Goal: Task Accomplishment & Management: Manage account settings

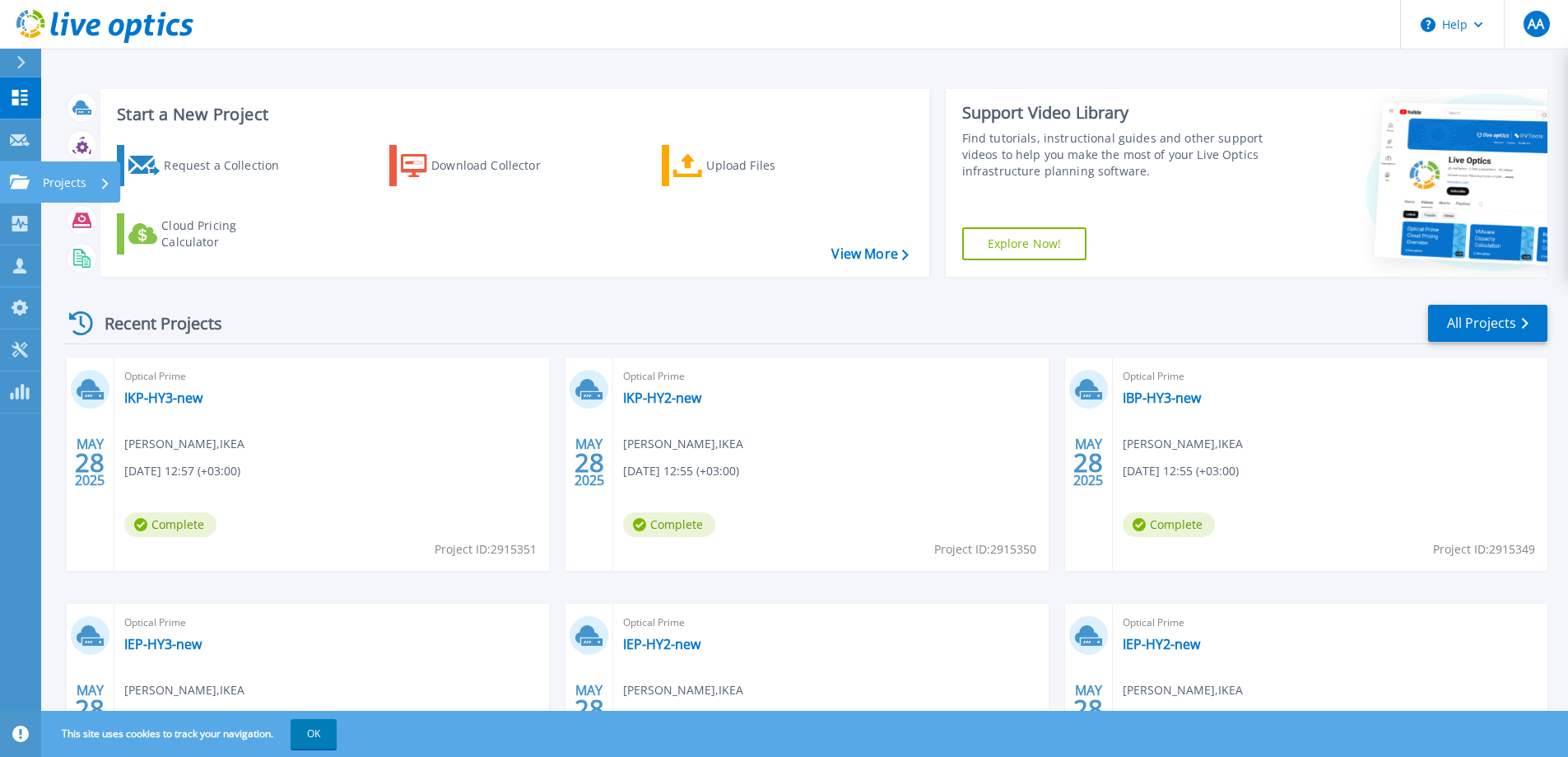
click at [24, 179] on icon at bounding box center [20, 182] width 20 height 14
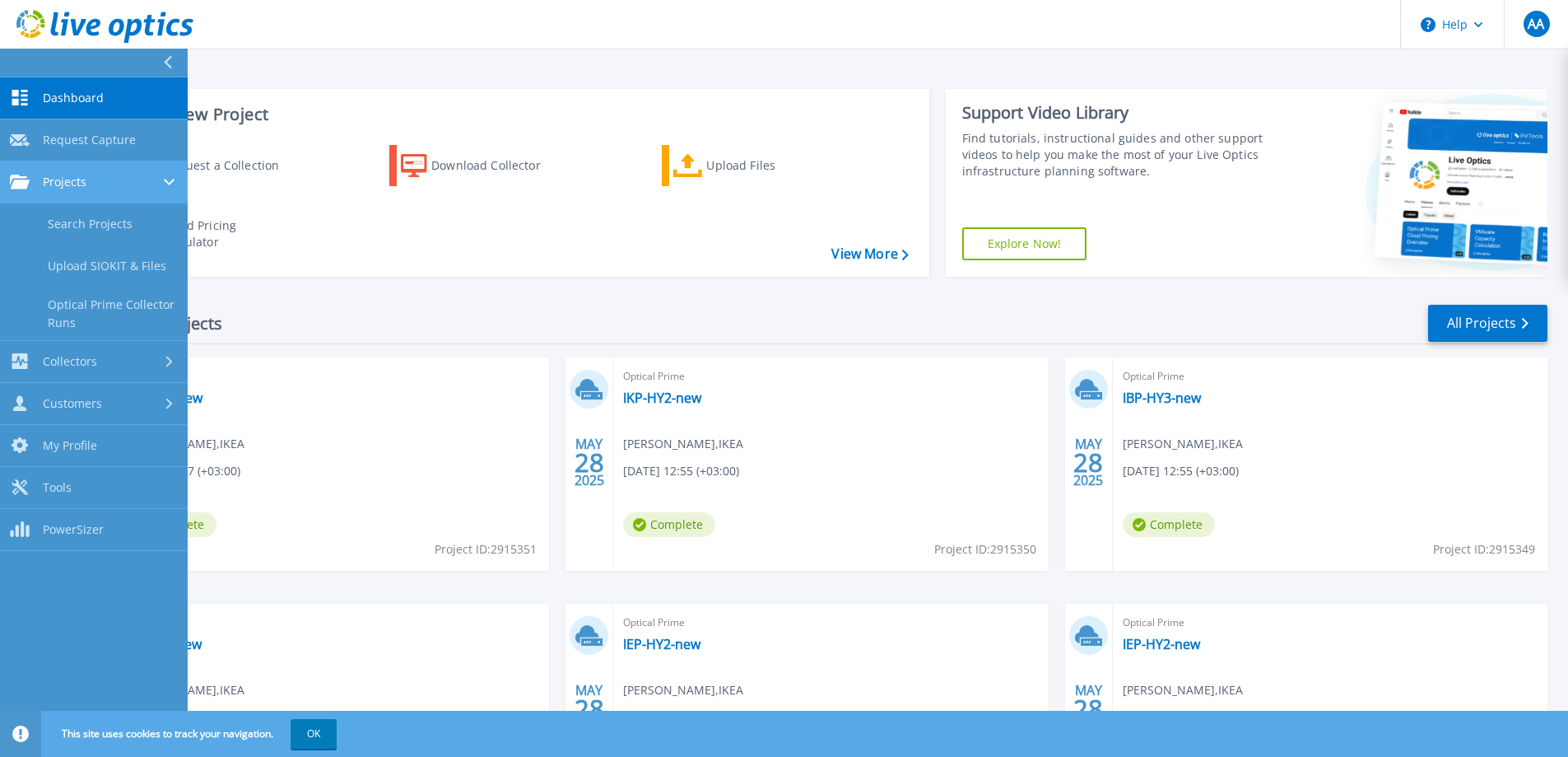
click at [76, 183] on span "Projects" at bounding box center [64, 182] width 44 height 15
click at [96, 179] on div "Projects" at bounding box center [94, 182] width 168 height 15
click at [101, 226] on link "Search Projects" at bounding box center [93, 224] width 187 height 42
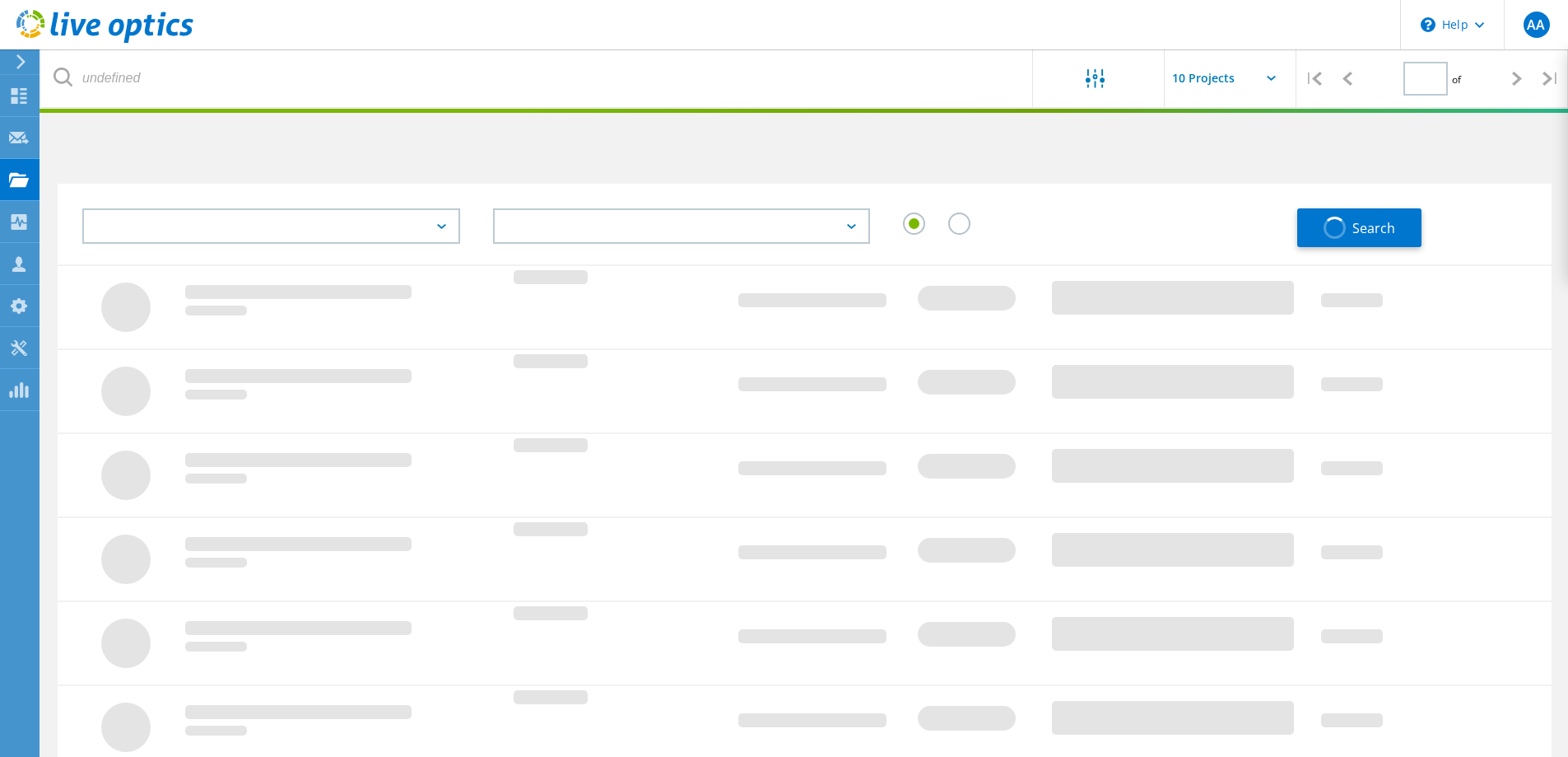
type input "1"
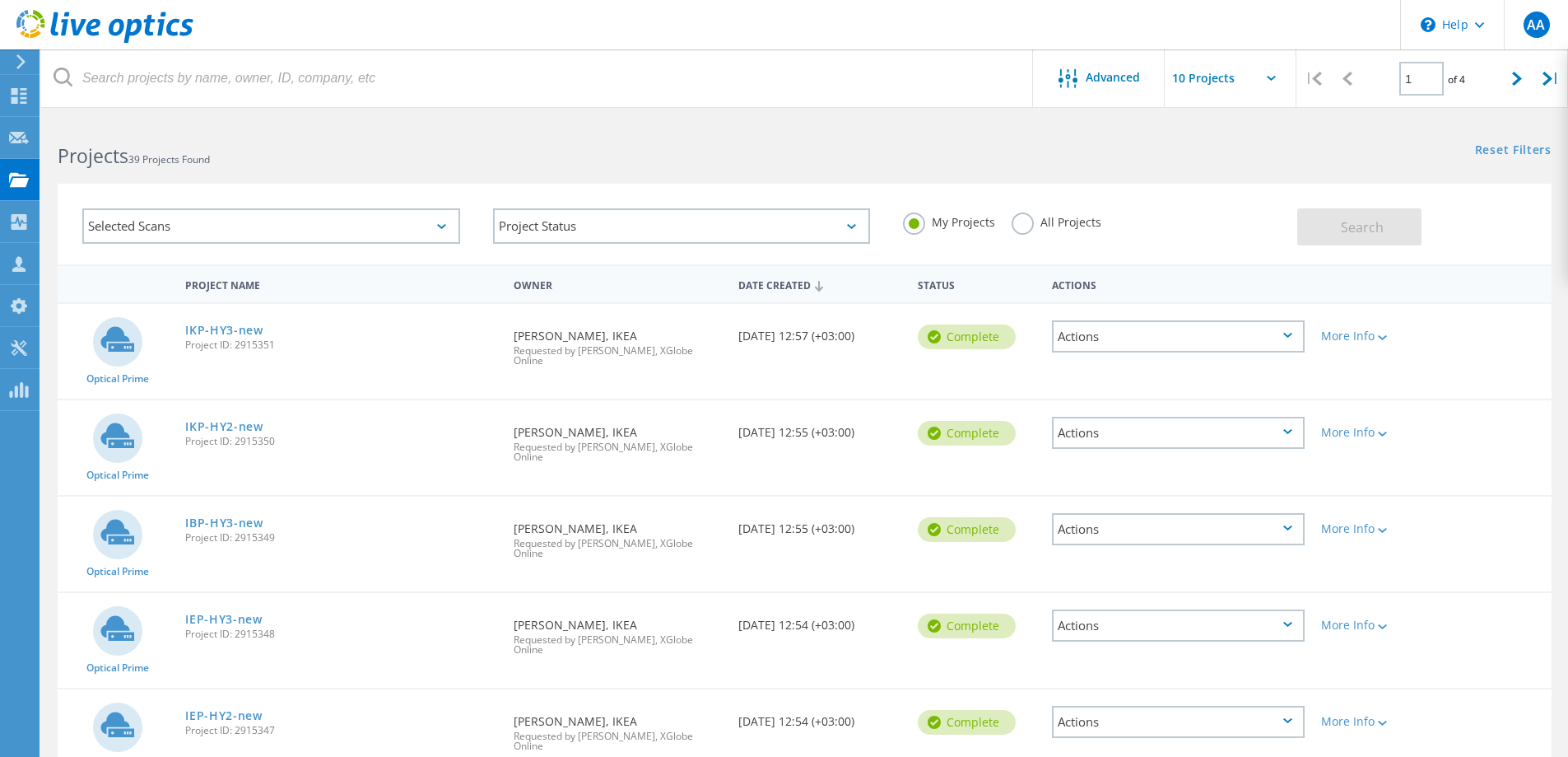
click at [355, 229] on div "Selected Scans" at bounding box center [270, 225] width 377 height 35
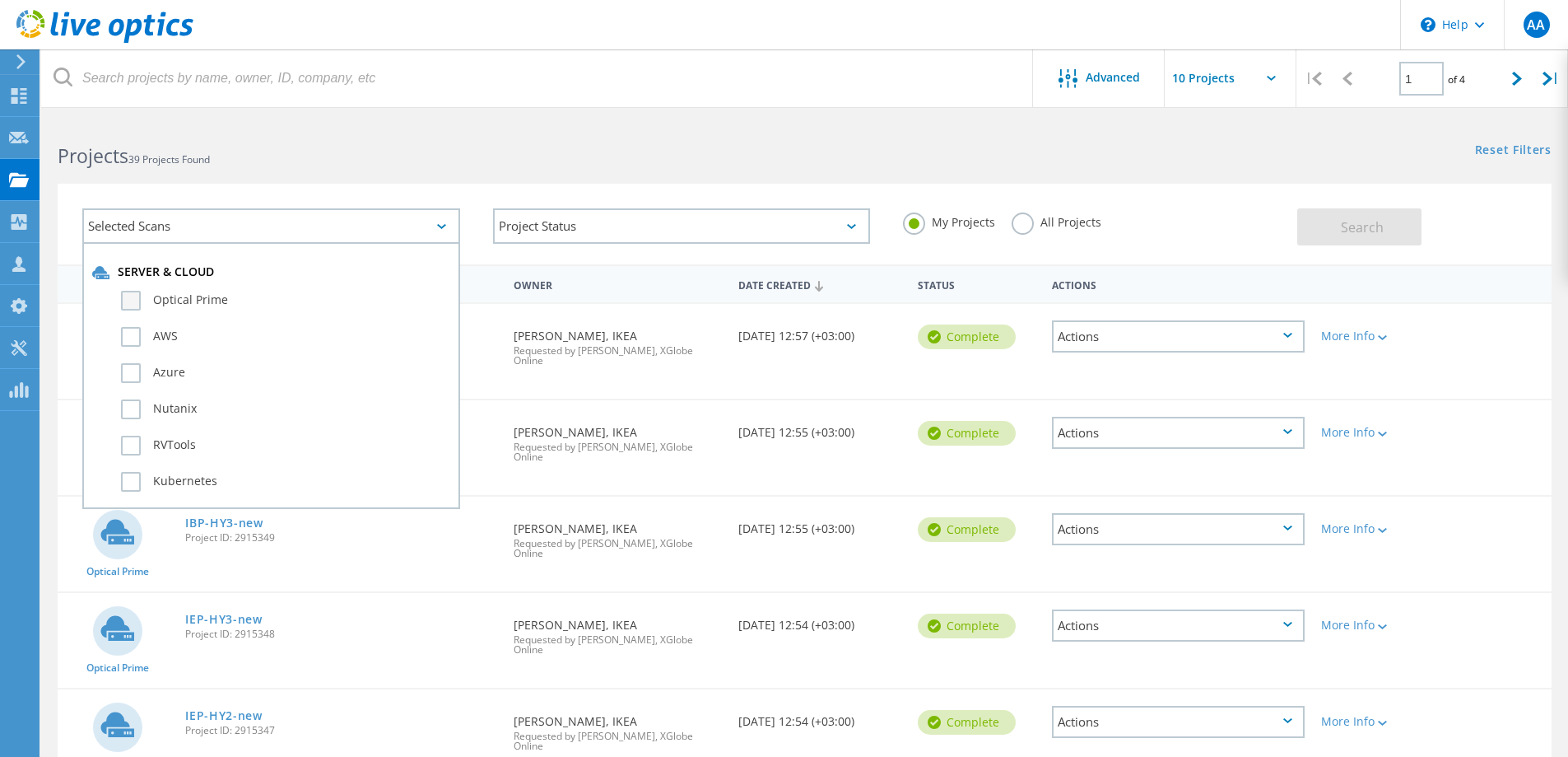
click at [132, 294] on label "Optical Prime" at bounding box center [285, 301] width 330 height 20
click at [0, 0] on input "Optical Prime" at bounding box center [0, 0] width 0 height 0
drag, startPoint x: 1432, startPoint y: 234, endPoint x: 1404, endPoint y: 233, distance: 28.0
click at [1431, 234] on div "Search" at bounding box center [1421, 218] width 246 height 54
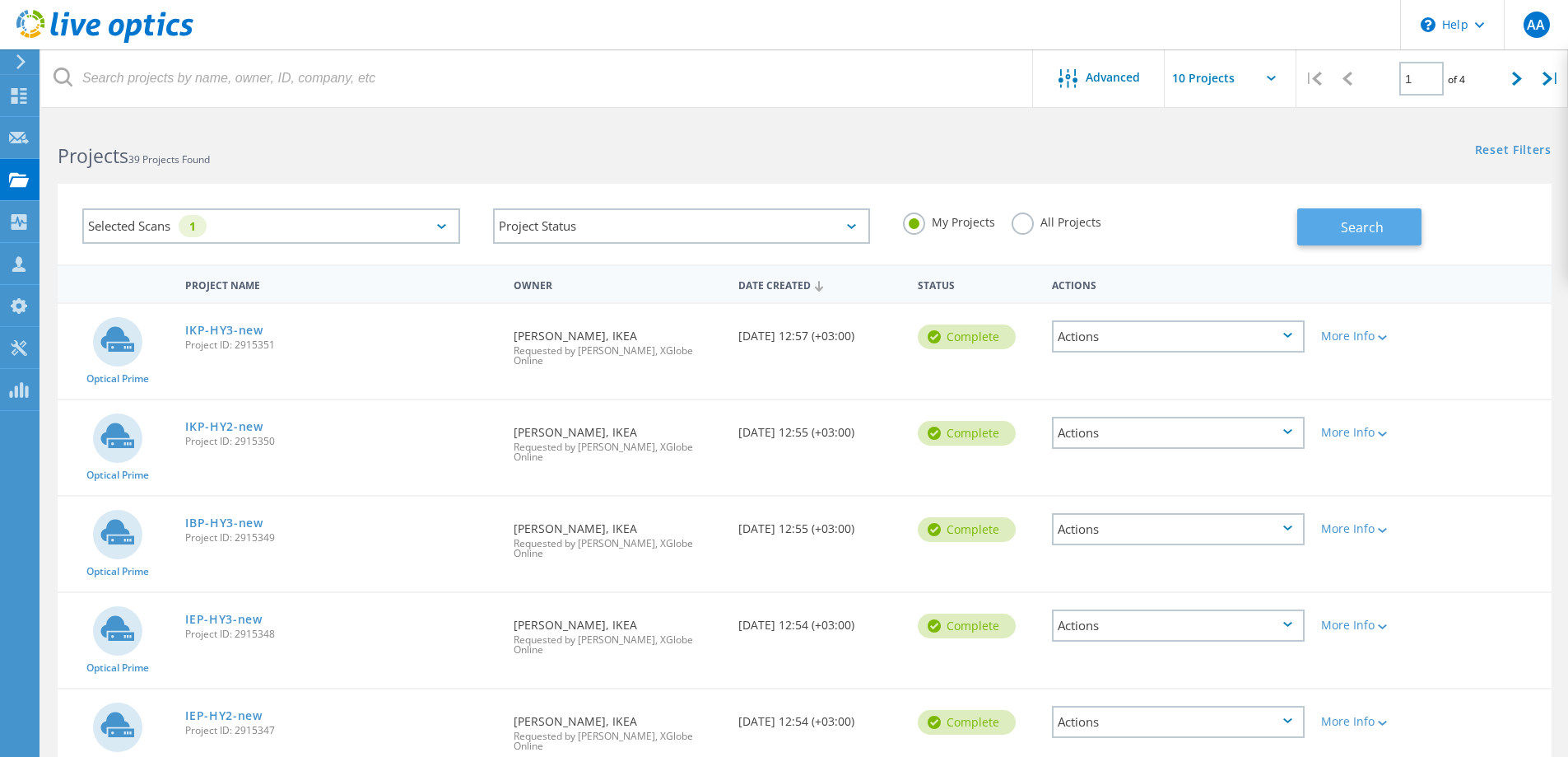
click at [1374, 229] on span "Search" at bounding box center [1363, 227] width 43 height 18
click at [1541, 27] on span "AA" at bounding box center [1535, 24] width 18 height 13
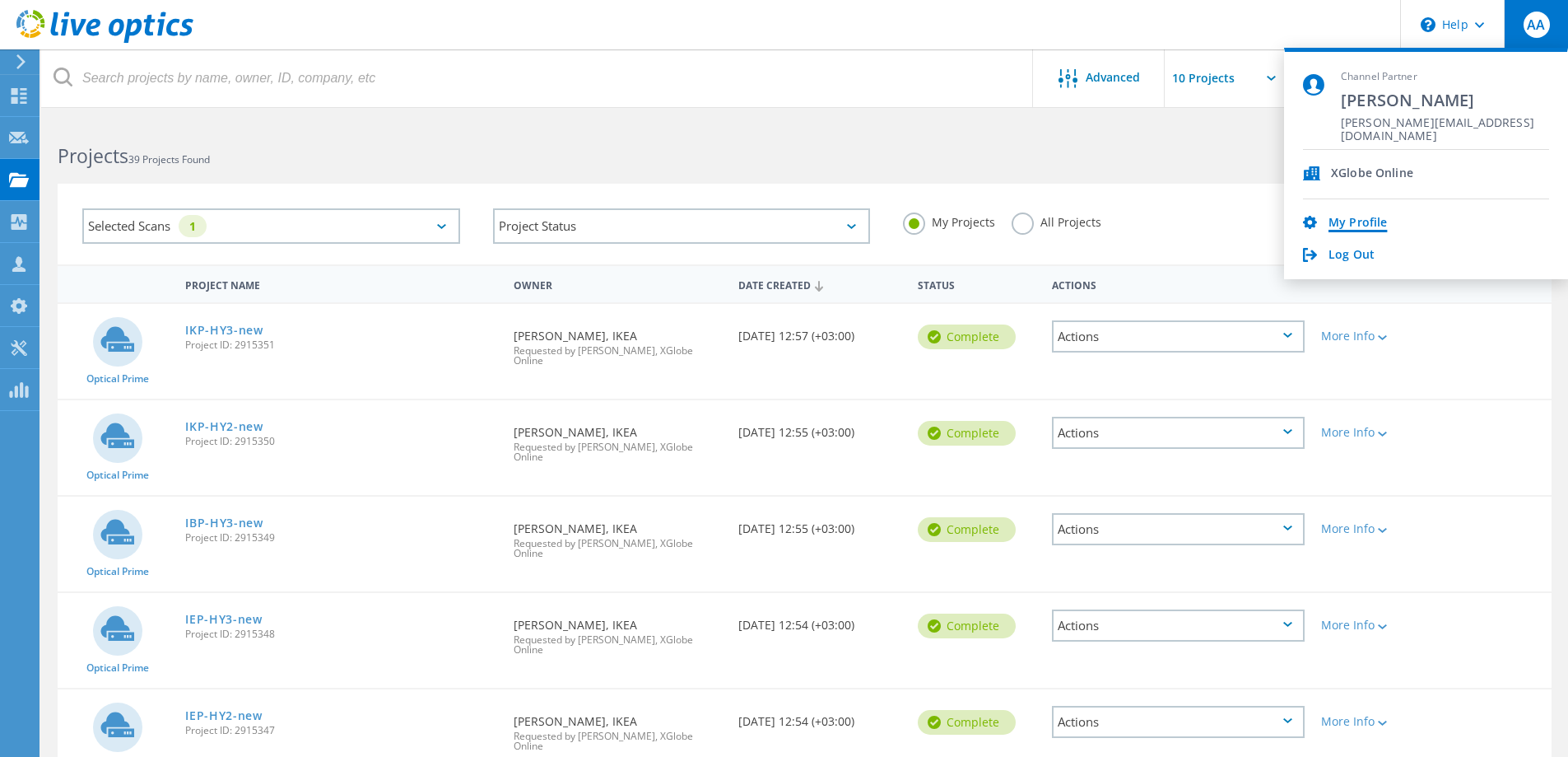
click at [1374, 222] on link "My Profile" at bounding box center [1357, 224] width 58 height 15
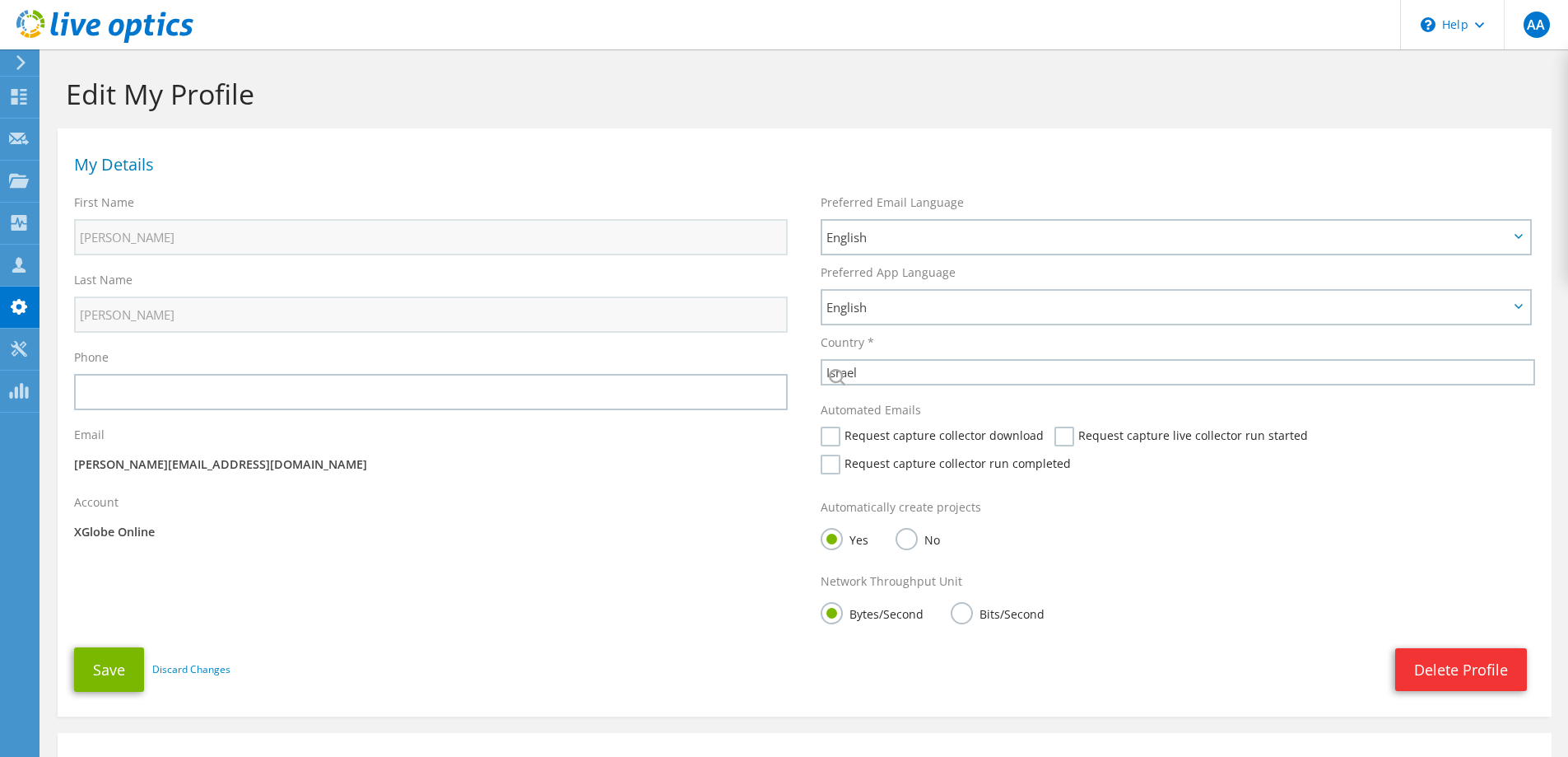
select select "99"
